Goal: Download file/media

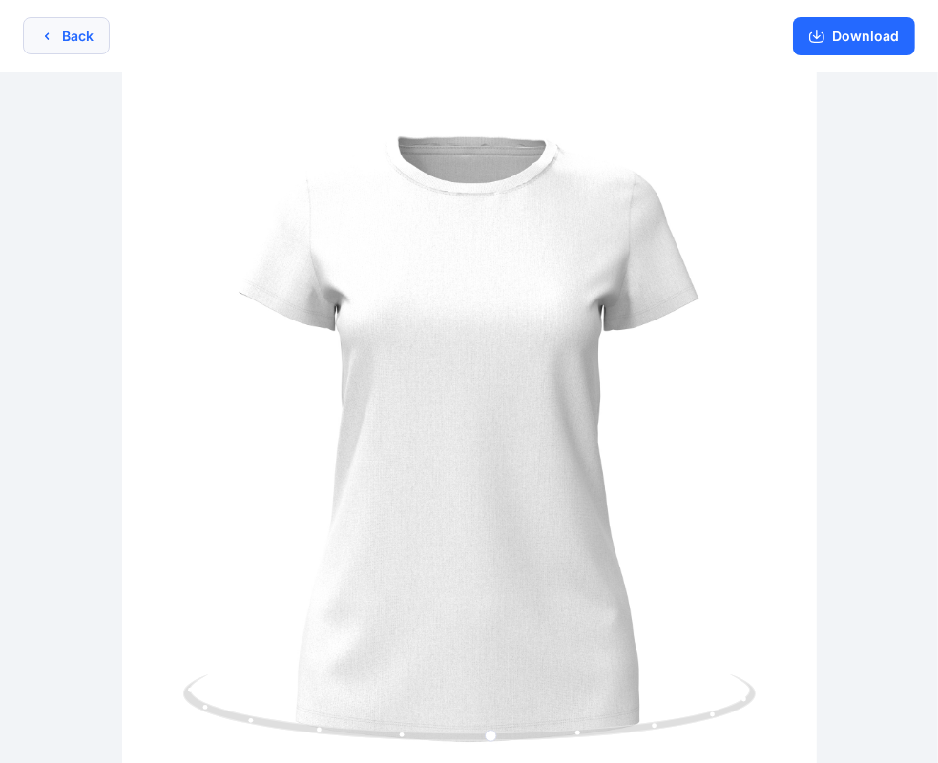
drag, startPoint x: 0, startPoint y: 0, endPoint x: 76, endPoint y: 35, distance: 84.1
click at [76, 35] on button "Back" at bounding box center [66, 35] width 87 height 37
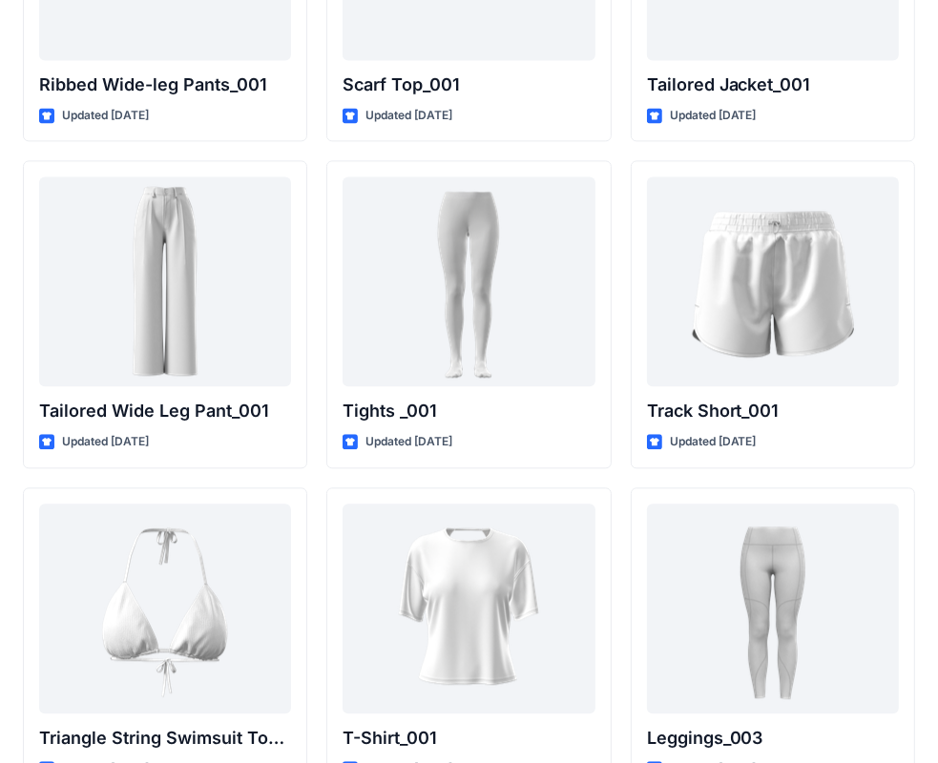
scroll to position [21604, 0]
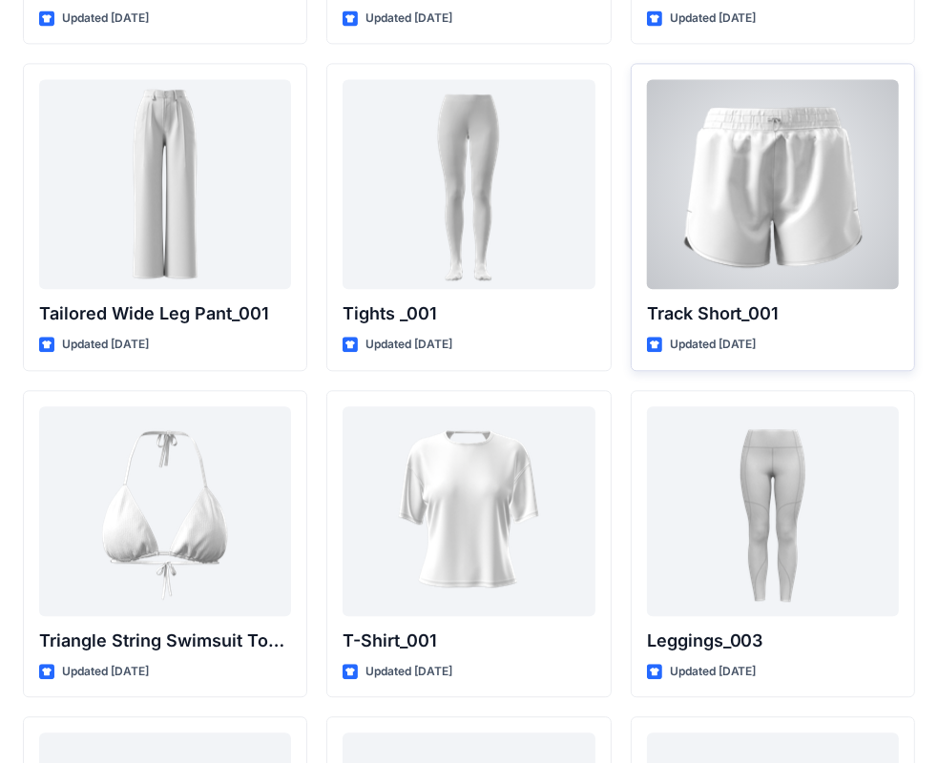
click at [767, 114] on div at bounding box center [773, 184] width 252 height 210
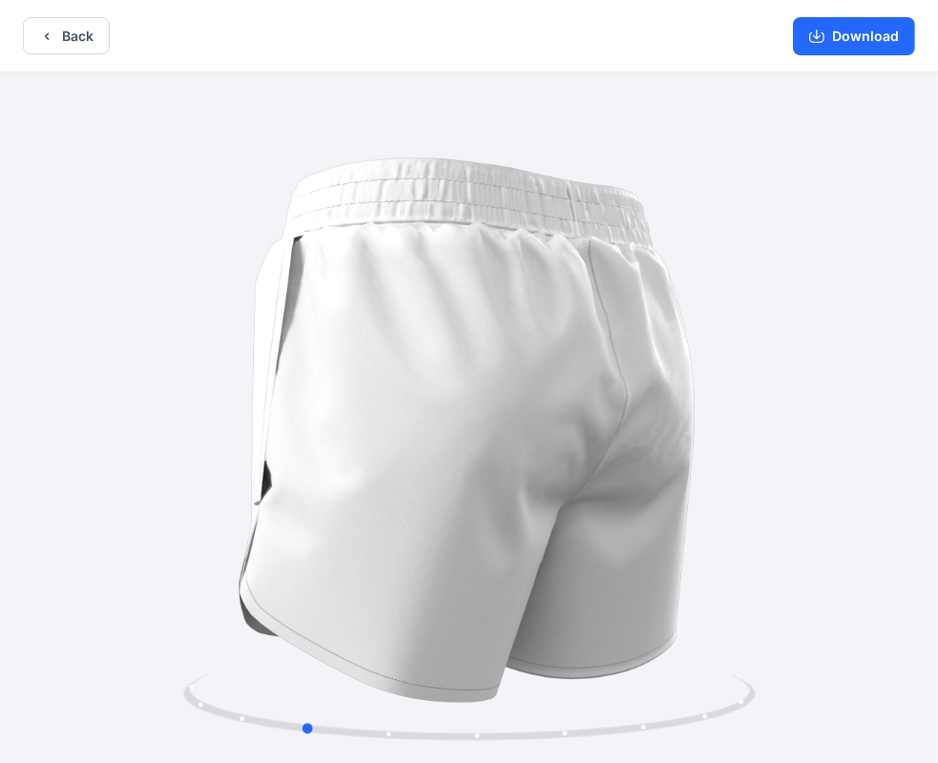
drag, startPoint x: 626, startPoint y: 463, endPoint x: 459, endPoint y: 458, distance: 167.0
click at [459, 458] on div at bounding box center [469, 420] width 938 height 695
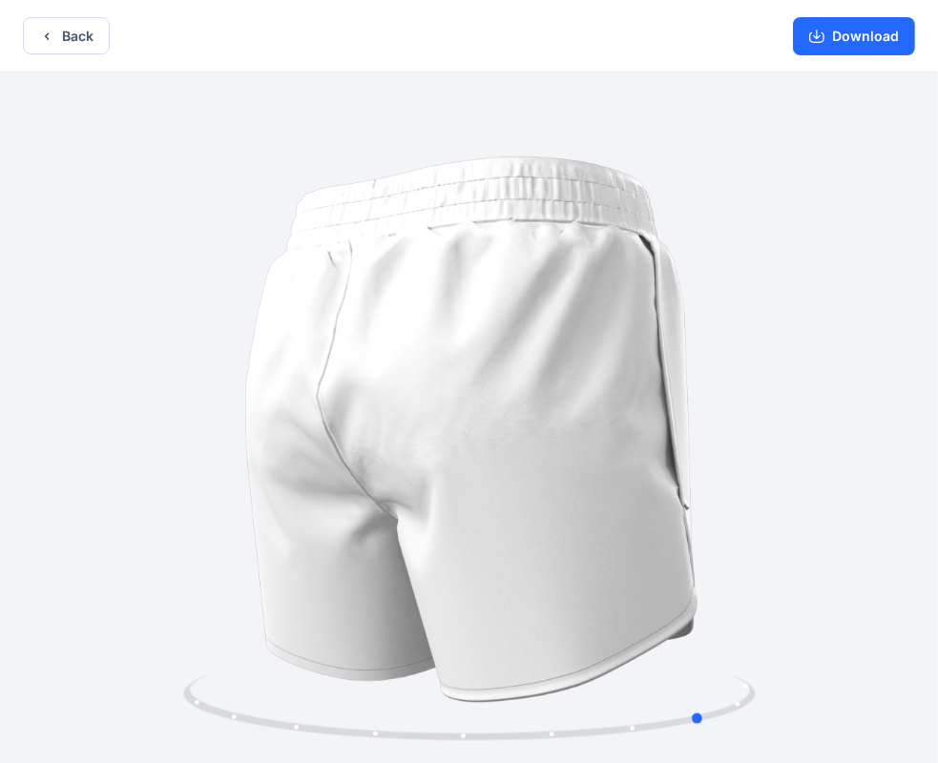
drag, startPoint x: 646, startPoint y: 445, endPoint x: 477, endPoint y: 454, distance: 169.2
click at [477, 454] on div at bounding box center [469, 420] width 938 height 695
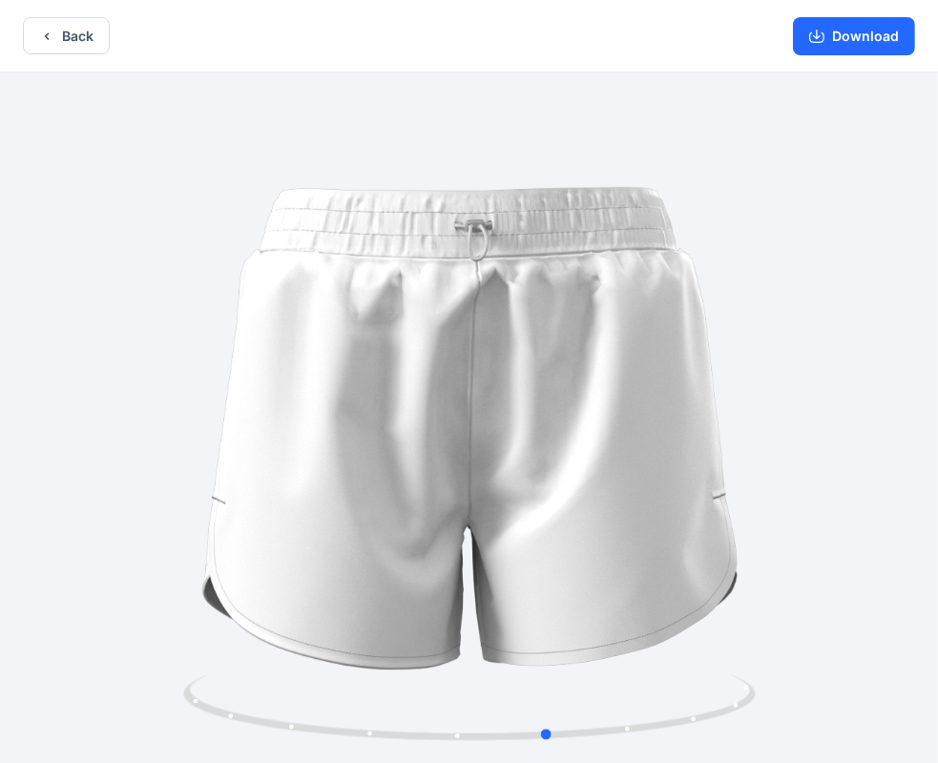
drag, startPoint x: 611, startPoint y: 447, endPoint x: 454, endPoint y: 447, distance: 156.5
click at [454, 447] on div at bounding box center [469, 420] width 938 height 695
click at [868, 34] on button "Download" at bounding box center [854, 36] width 122 height 38
click at [43, 32] on icon "button" at bounding box center [46, 36] width 15 height 15
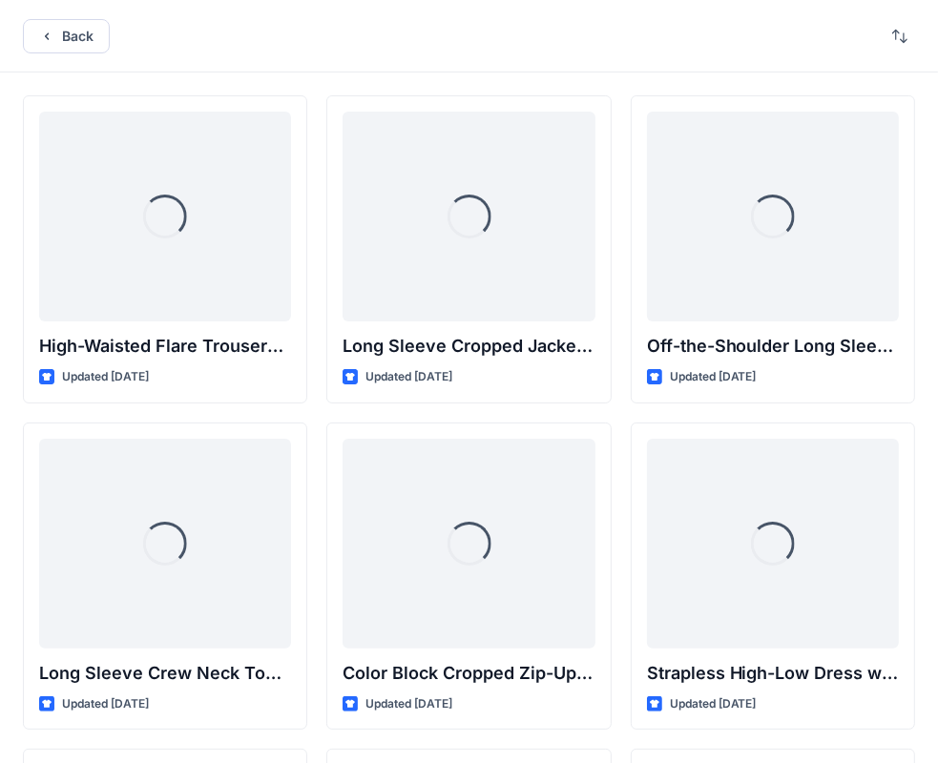
scroll to position [21604, 0]
